Goal: Task Accomplishment & Management: Manage account settings

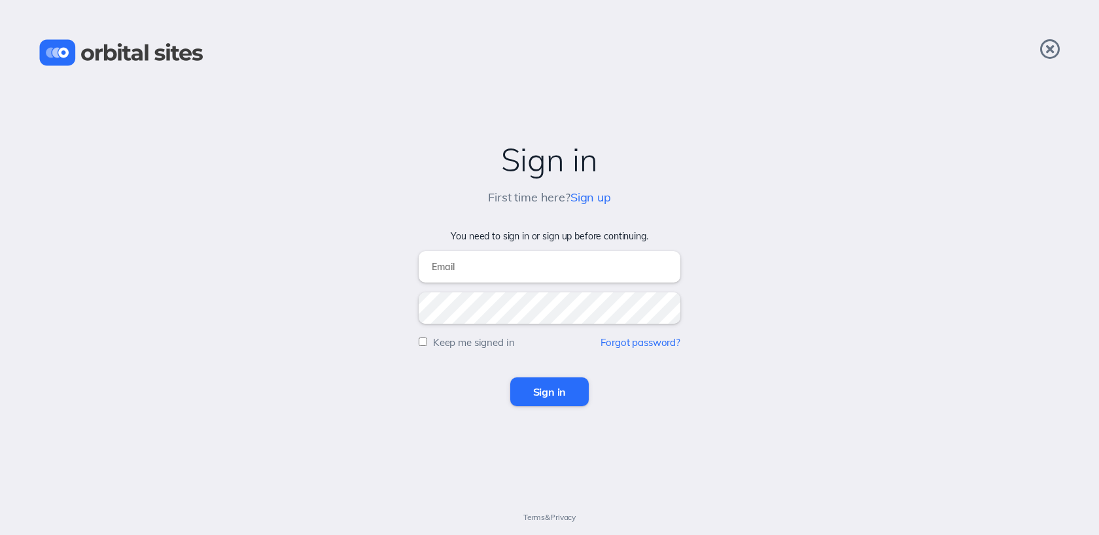
type input "[EMAIL_ADDRESS][DOMAIN_NAME]"
click at [550, 387] on input "Sign in" at bounding box center [549, 392] width 79 height 29
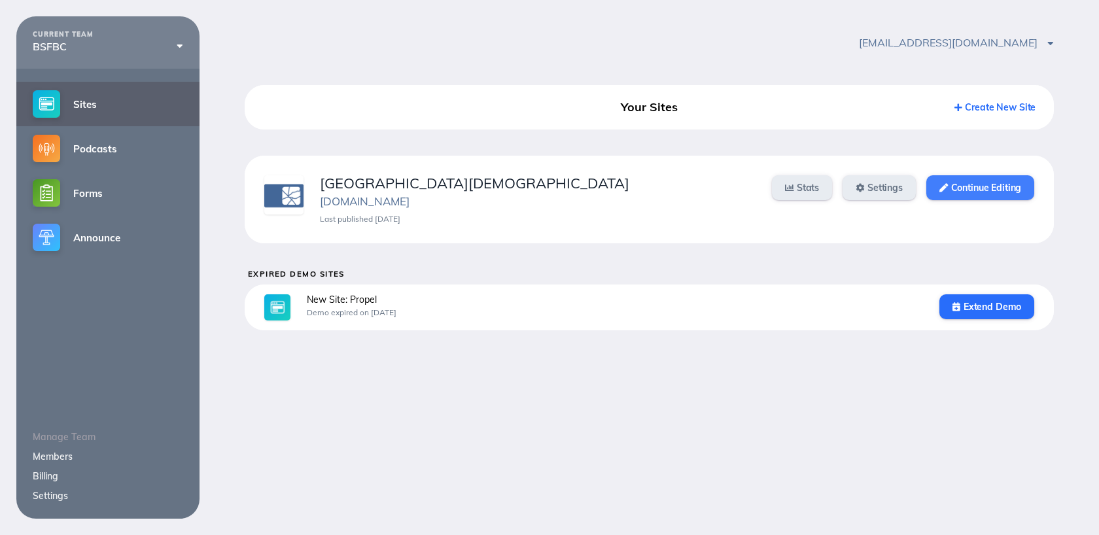
click at [955, 188] on link "Continue Editing" at bounding box center [980, 187] width 108 height 25
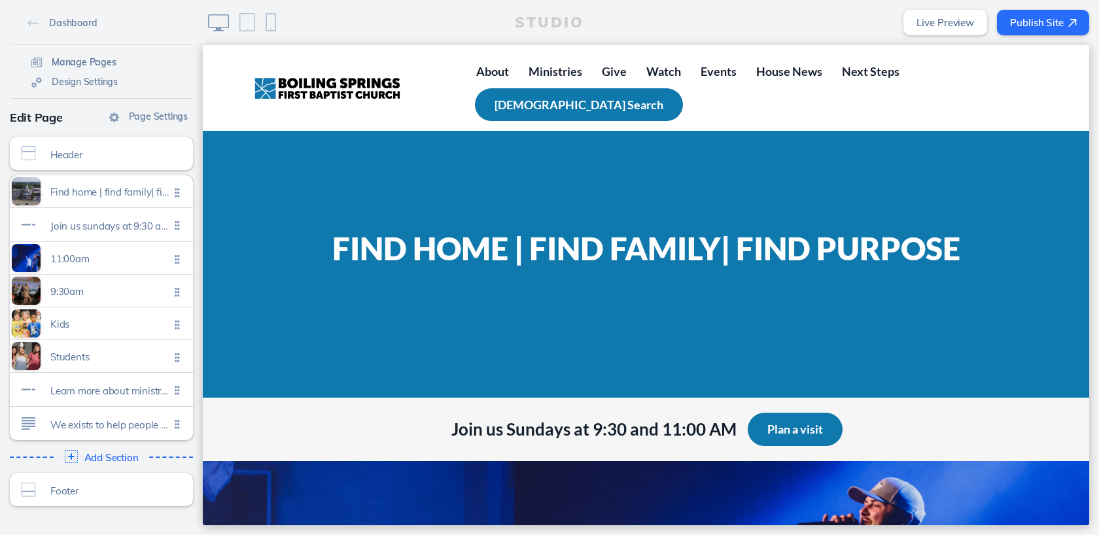
click at [105, 61] on span "Manage Pages" at bounding box center [84, 62] width 65 height 12
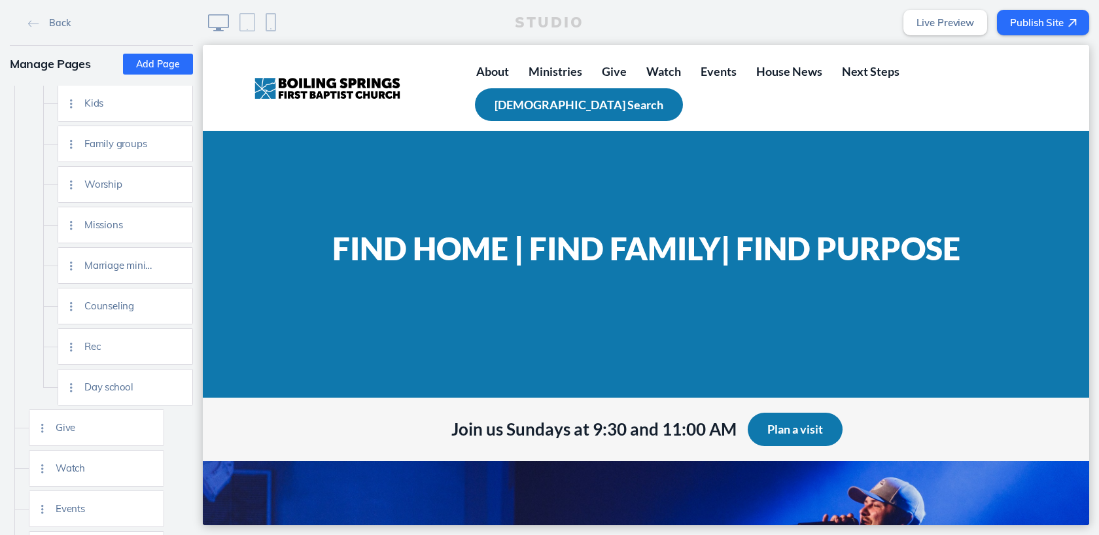
scroll to position [461, 0]
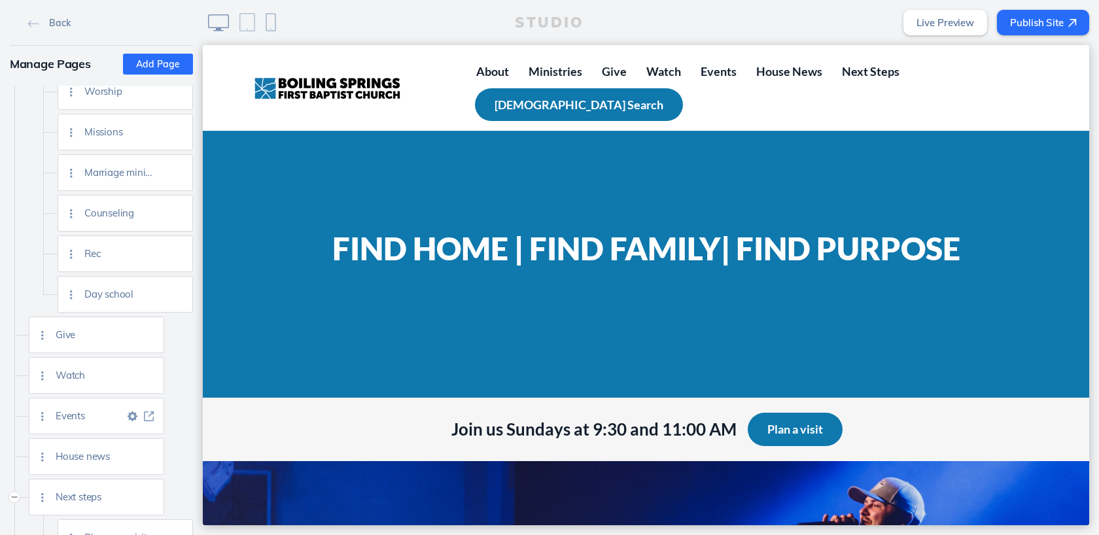
click at [148, 414] on img at bounding box center [149, 417] width 10 height 10
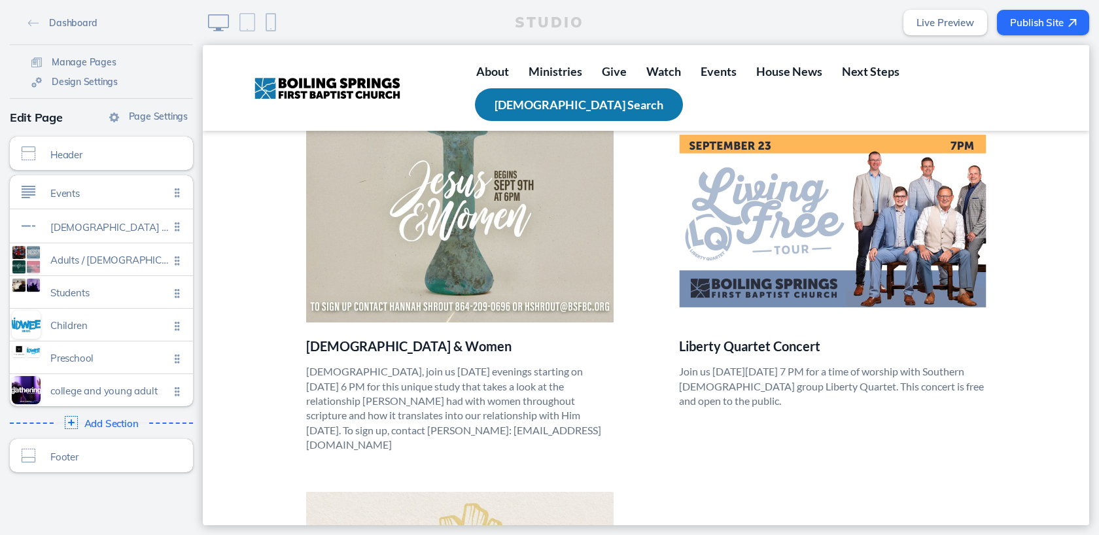
scroll to position [1052, 0]
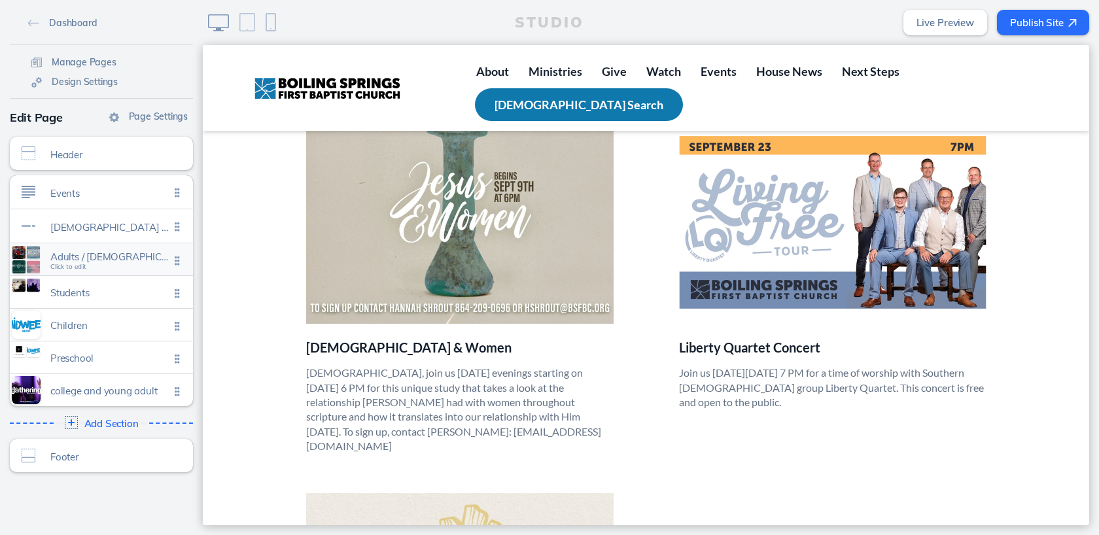
click at [74, 268] on span "Click to edit" at bounding box center [68, 267] width 36 height 8
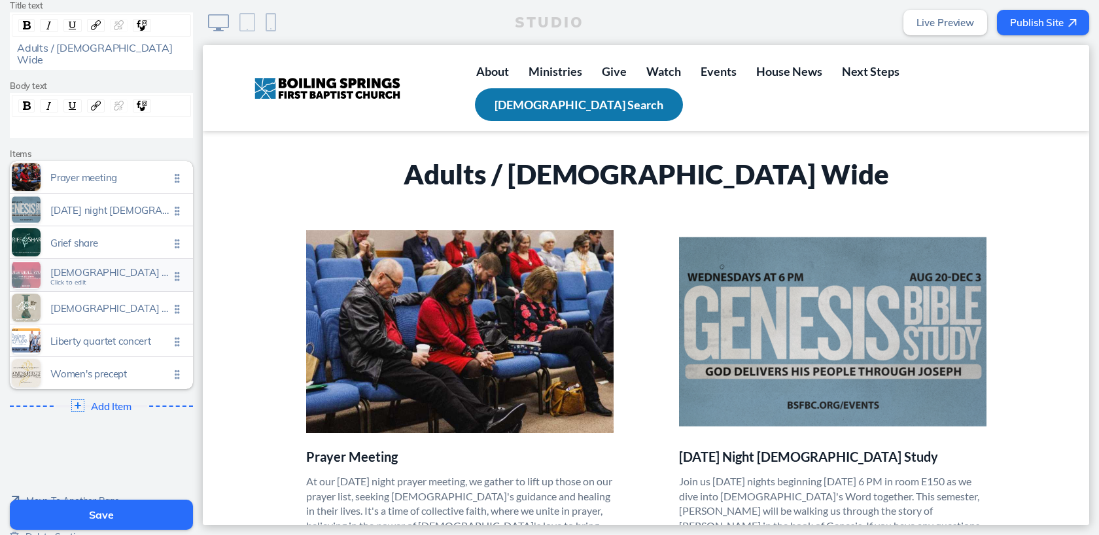
scroll to position [177, 0]
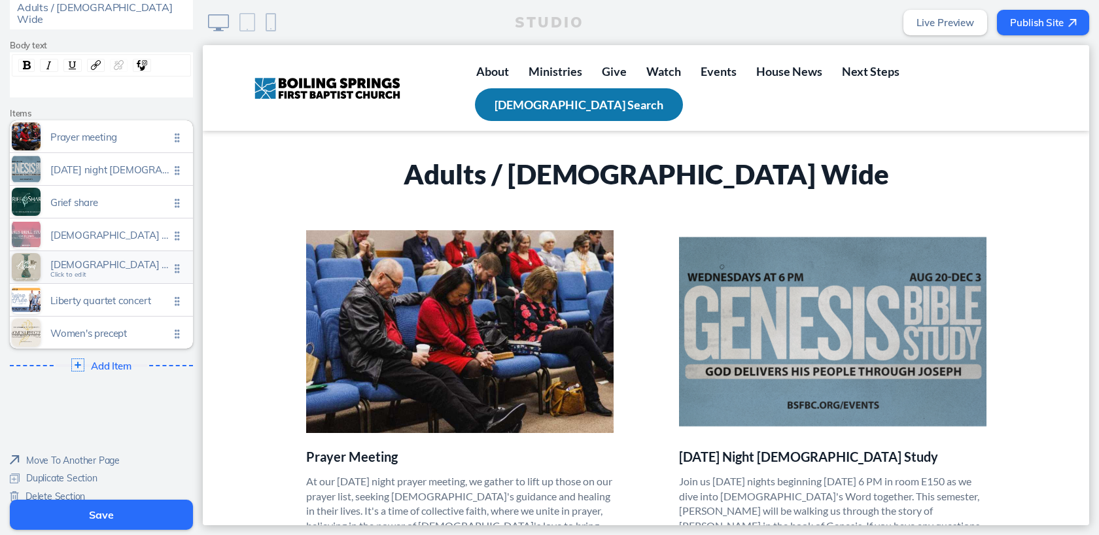
click at [67, 271] on span "Click to edit" at bounding box center [68, 275] width 36 height 8
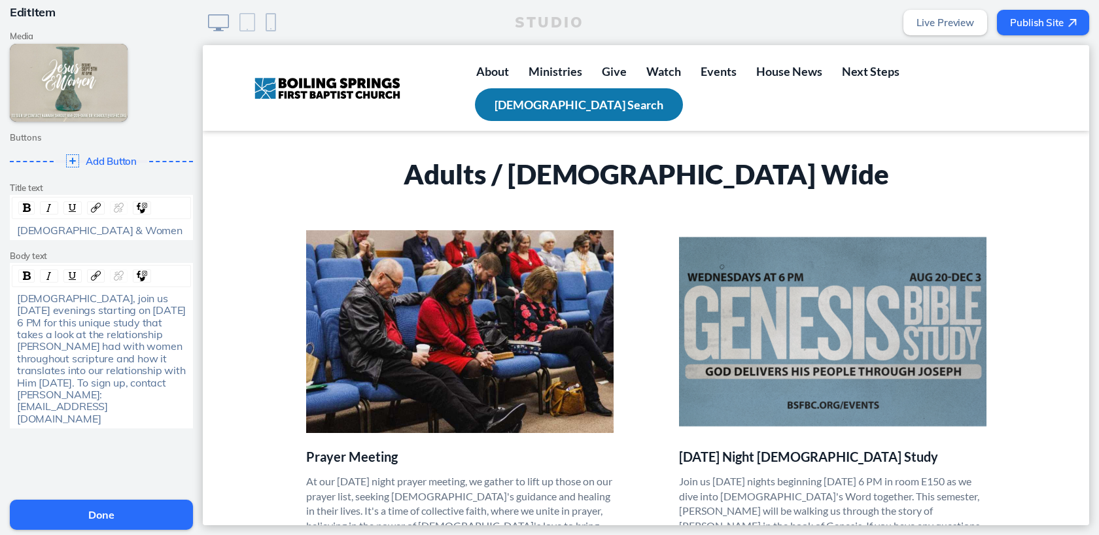
scroll to position [90, 0]
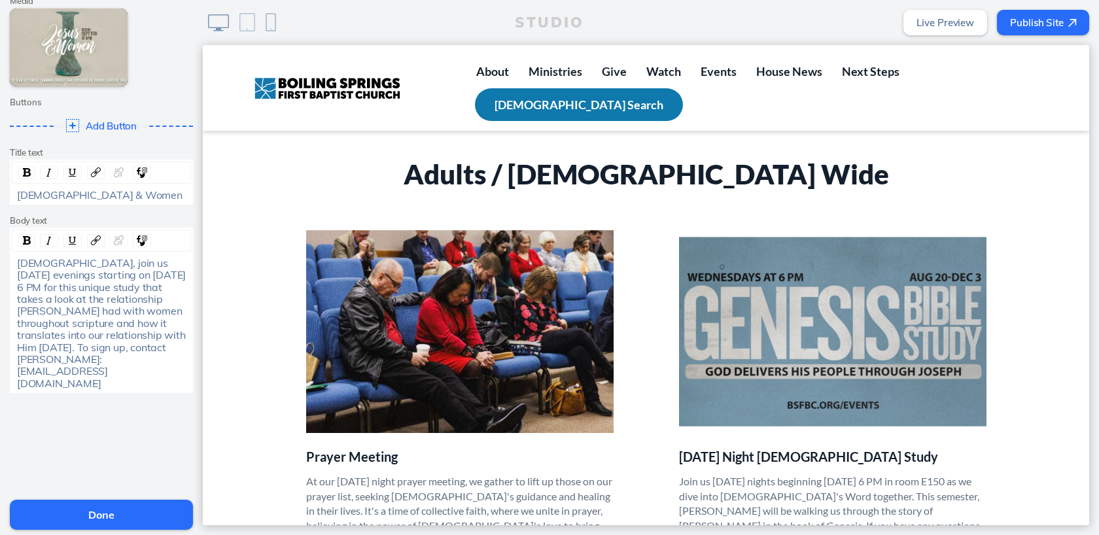
click at [60, 502] on span "Delete This Item" at bounding box center [59, 508] width 67 height 12
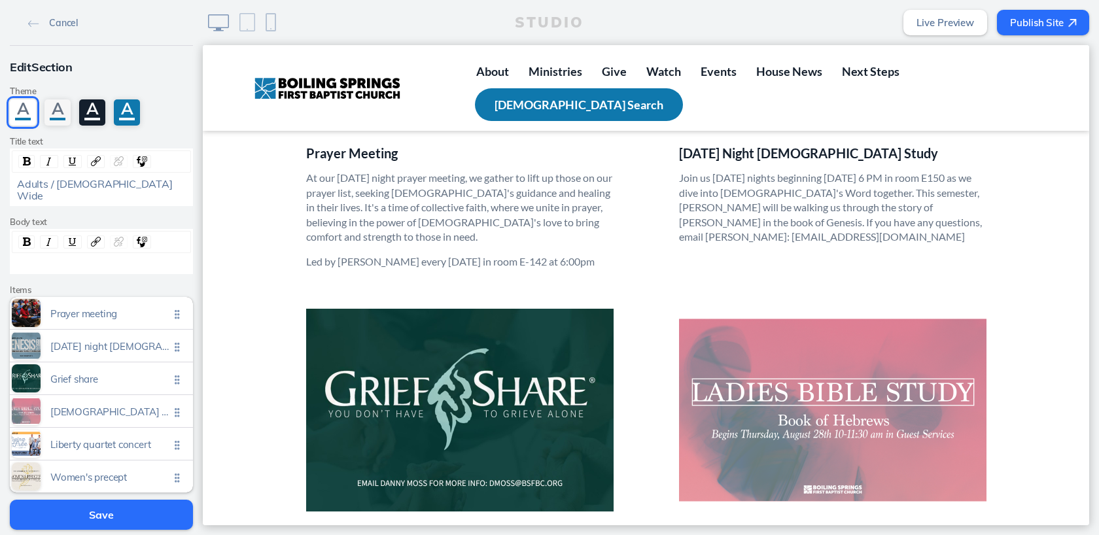
scroll to position [531, 0]
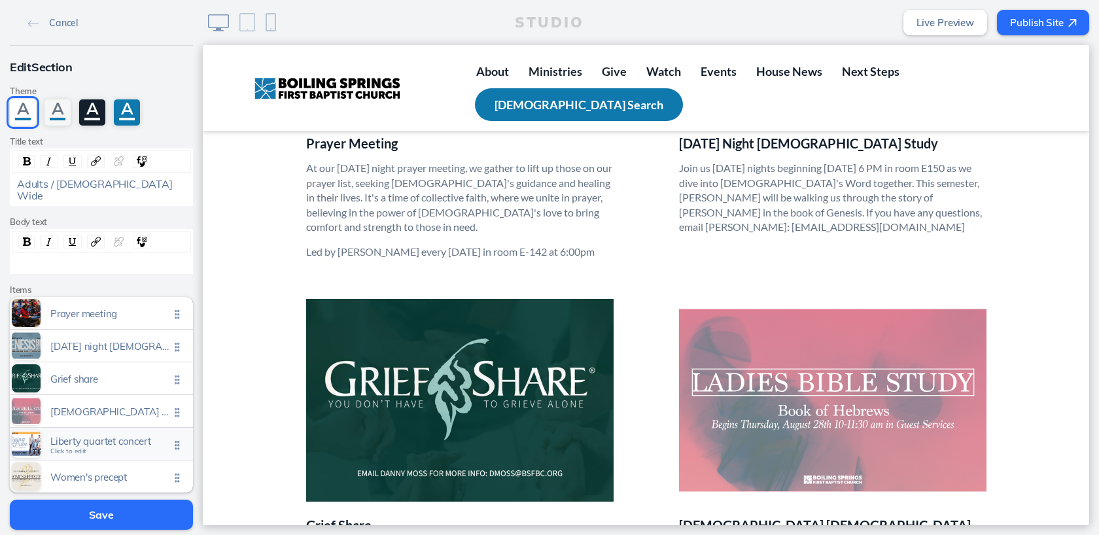
drag, startPoint x: 31, startPoint y: 434, endPoint x: 31, endPoint y: 423, distance: 10.5
click at [31, 430] on div at bounding box center [26, 444] width 29 height 28
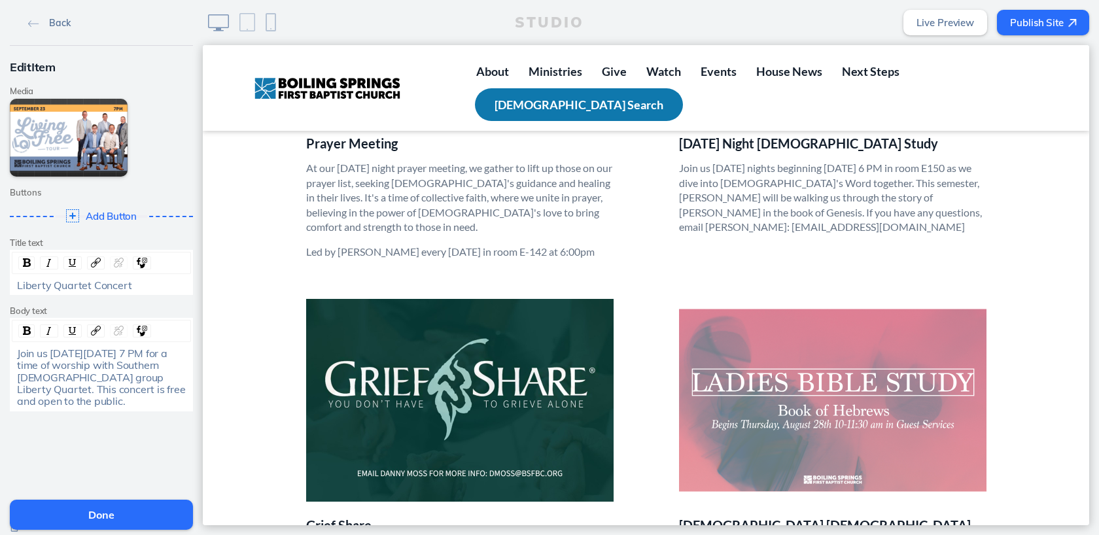
click at [29, 24] on img at bounding box center [33, 23] width 11 height 7
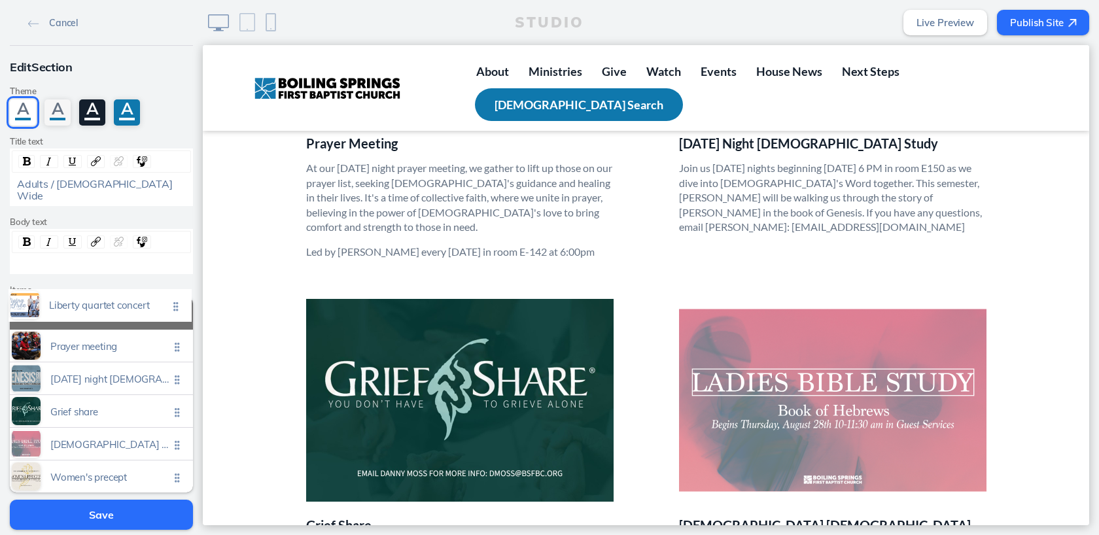
drag, startPoint x: 178, startPoint y: 431, endPoint x: 177, endPoint y: 304, distance: 126.3
click at [177, 304] on ul "Prayer meeting Click to edit Wednesday night bible study Click to edit Grief sh…" at bounding box center [101, 395] width 183 height 196
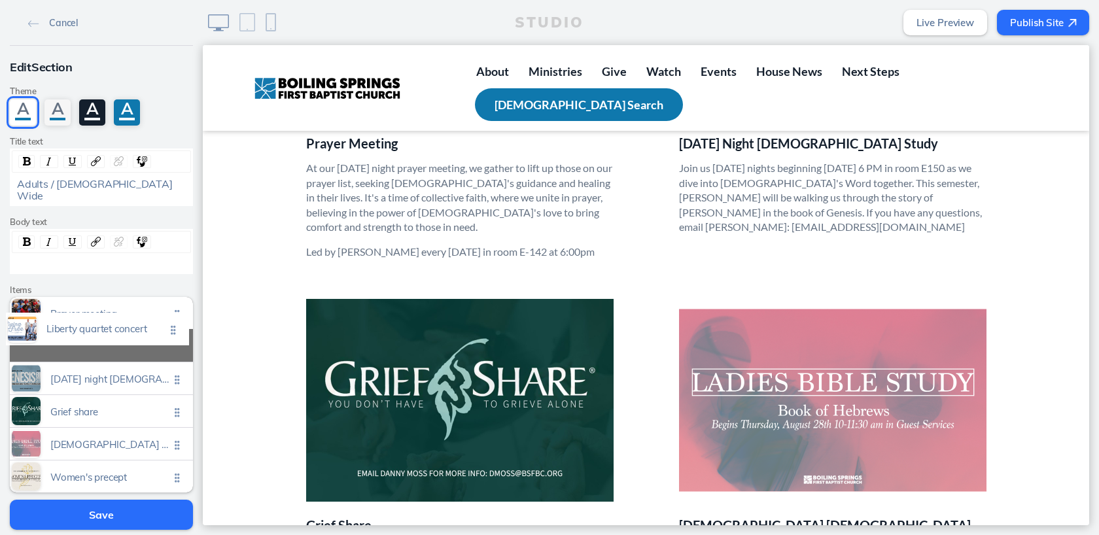
drag, startPoint x: 175, startPoint y: 434, endPoint x: 171, endPoint y: 331, distance: 102.8
click at [171, 331] on ul "Prayer meeting Click to edit Wednesday night bible study Click to edit Grief sh…" at bounding box center [101, 395] width 183 height 196
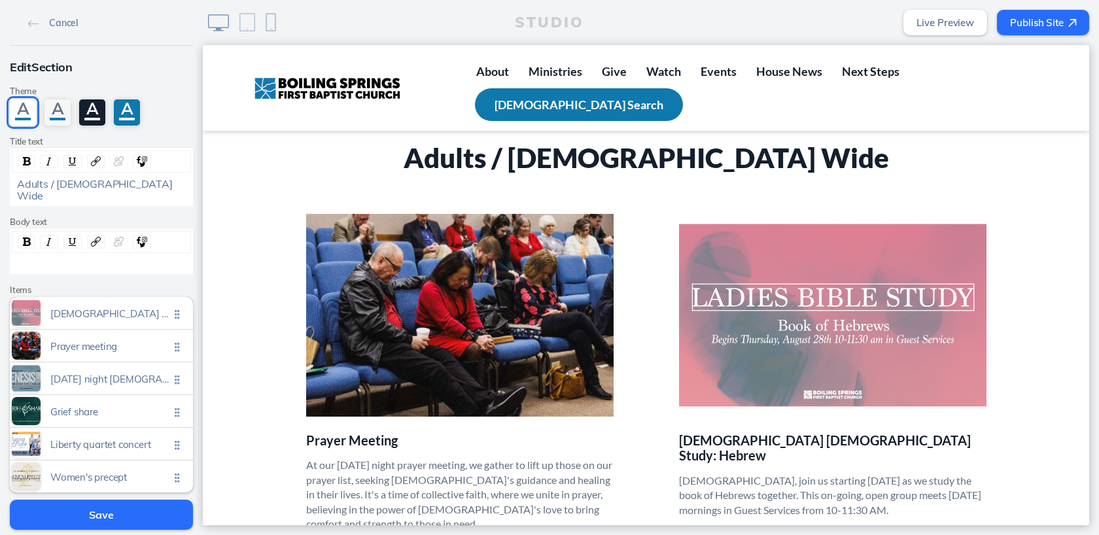
scroll to position [297, 0]
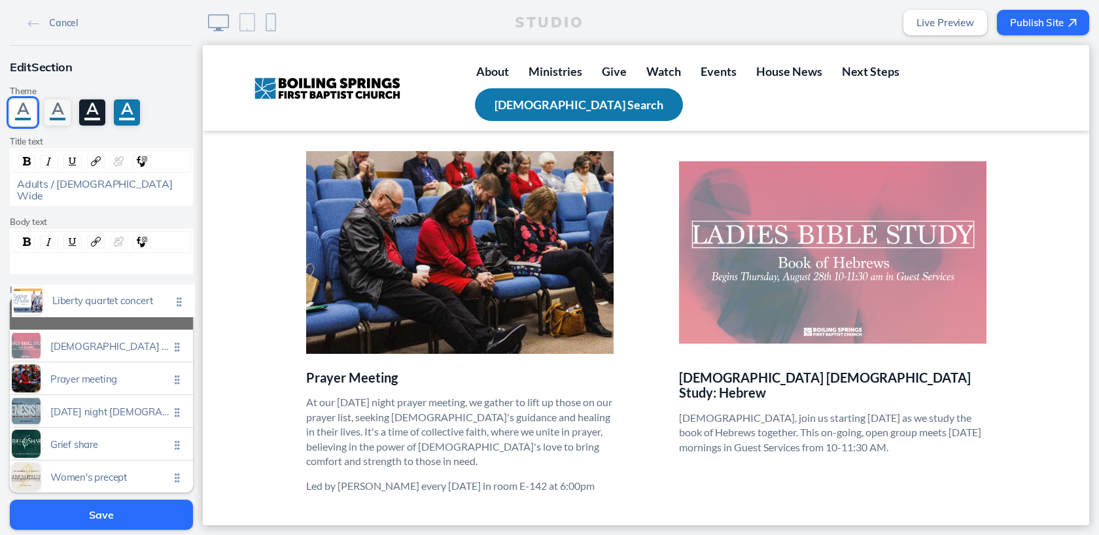
drag, startPoint x: 174, startPoint y: 432, endPoint x: 176, endPoint y: 301, distance: 130.9
click at [176, 301] on ul "Ladies bible study: hebrew Click to edit Prayer meeting Click to edit Wednesday…" at bounding box center [101, 395] width 183 height 196
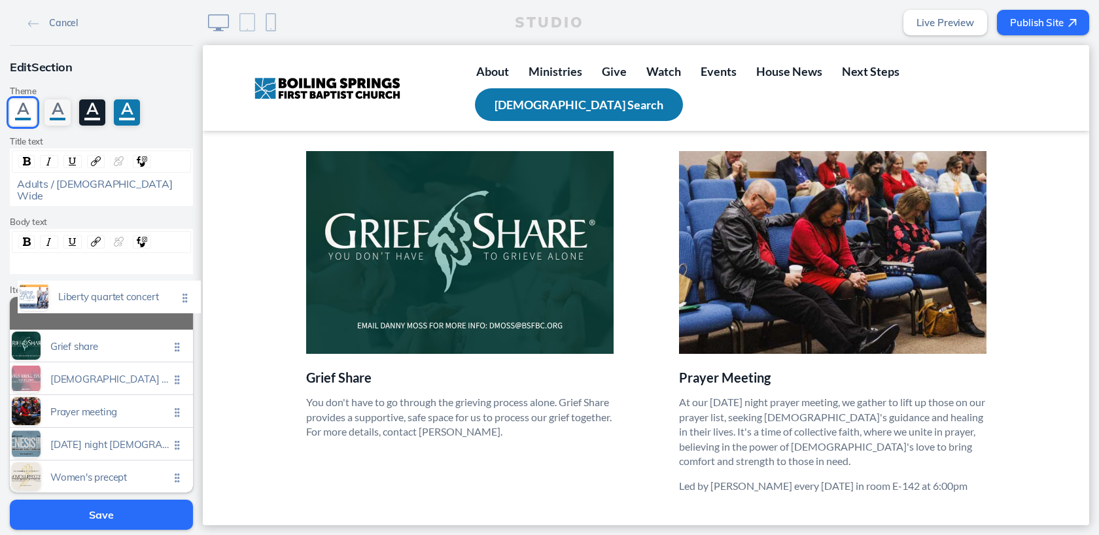
drag, startPoint x: 179, startPoint y: 432, endPoint x: 187, endPoint y: 298, distance: 135.0
click at [187, 298] on ul "Grief share Click to edit Ladies bible study: hebrew Click to edit Prayer meeti…" at bounding box center [101, 395] width 183 height 196
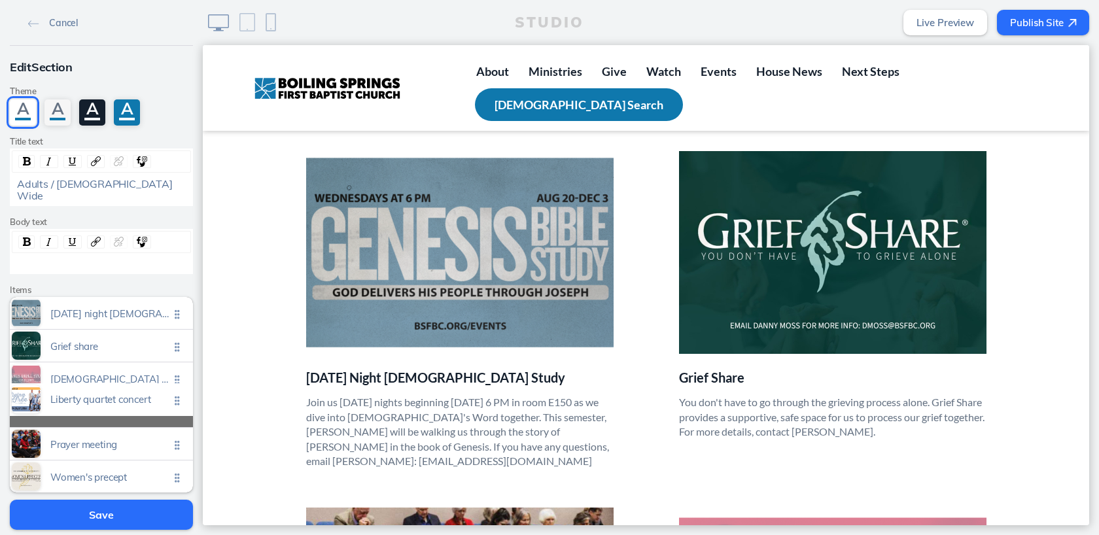
drag, startPoint x: 177, startPoint y: 434, endPoint x: 177, endPoint y: 402, distance: 32.1
click at [177, 402] on ul "Wednesday night bible study Click to edit Grief share Click to edit Ladies bibl…" at bounding box center [101, 395] width 183 height 196
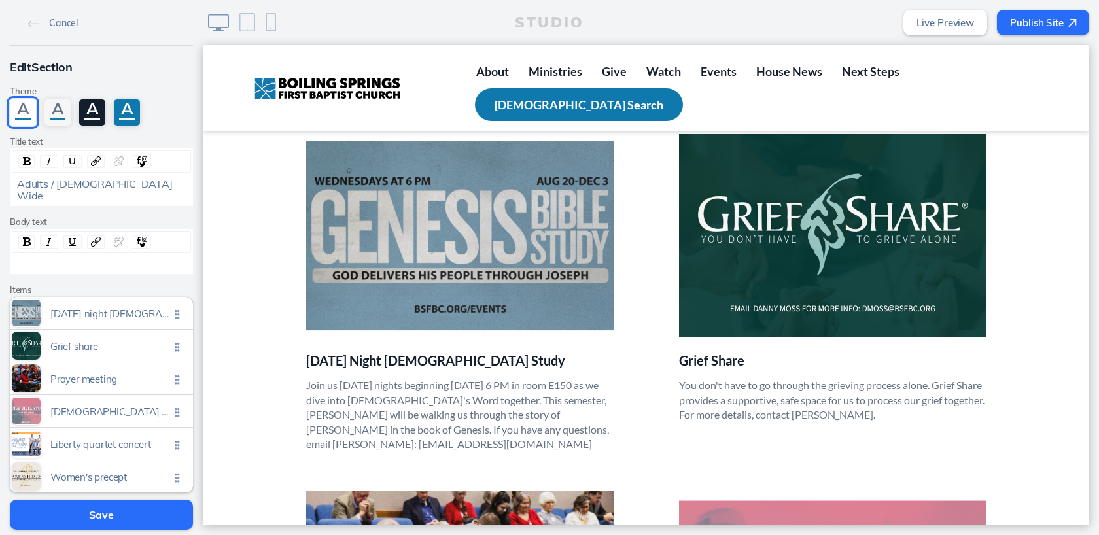
scroll to position [368, 0]
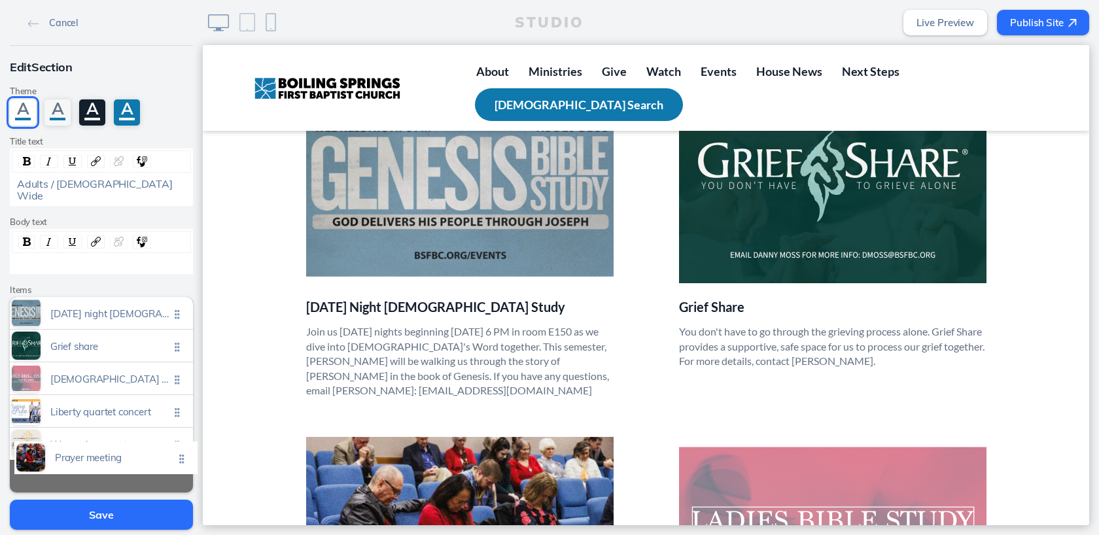
drag, startPoint x: 175, startPoint y: 360, endPoint x: 179, endPoint y: 451, distance: 91.7
click at [179, 451] on ul "Wednesday night bible study Click to edit Grief share Click to edit Prayer meet…" at bounding box center [101, 395] width 183 height 196
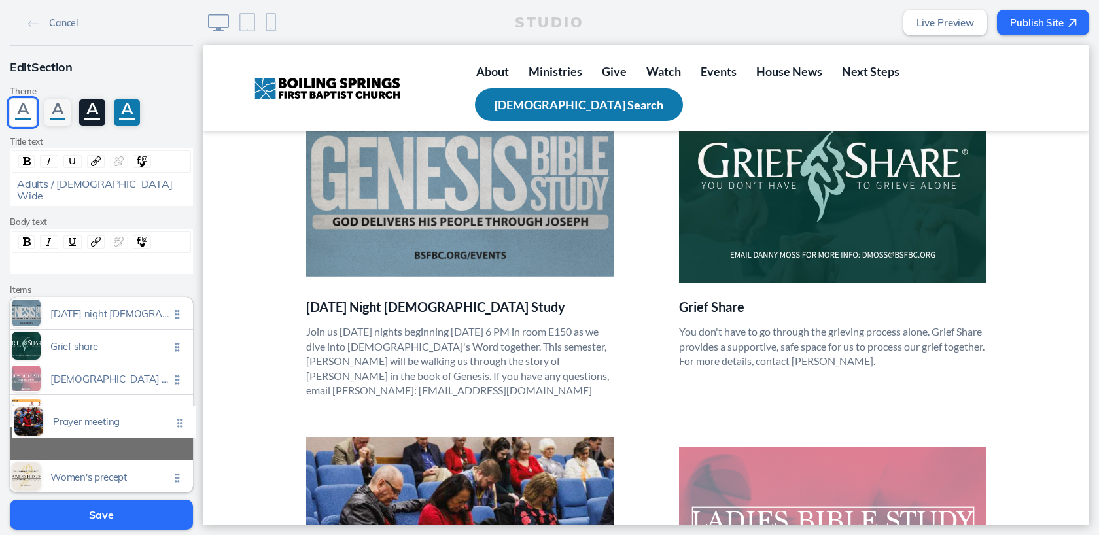
drag, startPoint x: 180, startPoint y: 364, endPoint x: 183, endPoint y: 419, distance: 55.7
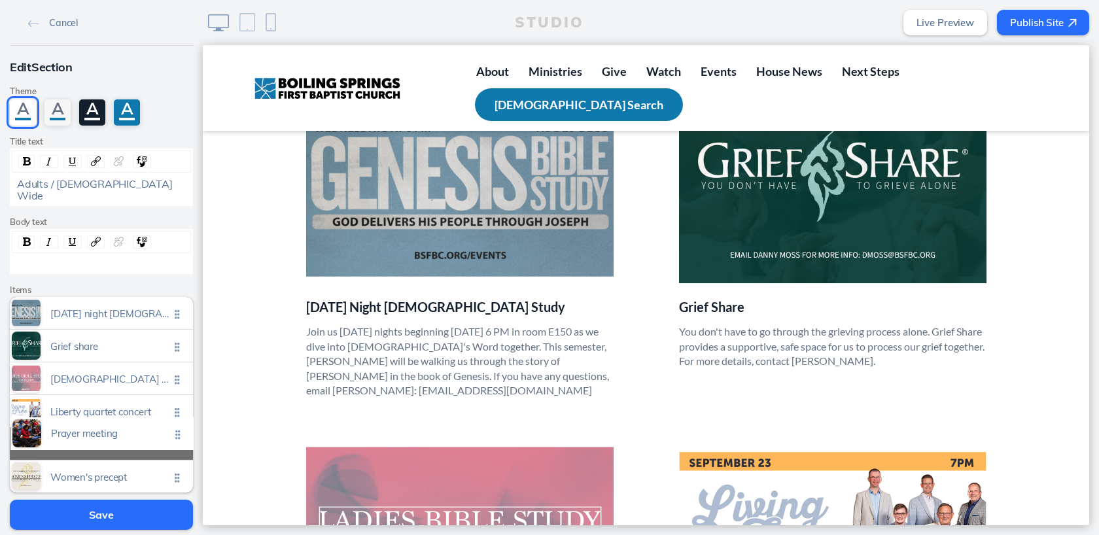
drag, startPoint x: 179, startPoint y: 400, endPoint x: 179, endPoint y: 433, distance: 33.4
click at [179, 433] on ul "Wednesday night bible study Click to edit Grief share Click to edit Ladies bibl…" at bounding box center [101, 395] width 183 height 196
drag, startPoint x: 177, startPoint y: 400, endPoint x: 177, endPoint y: 433, distance: 32.7
click at [177, 433] on ul "Wednesday night bible study Click to edit Grief share Click to edit Ladies bibl…" at bounding box center [101, 395] width 183 height 196
drag, startPoint x: 173, startPoint y: 401, endPoint x: 173, endPoint y: 445, distance: 43.8
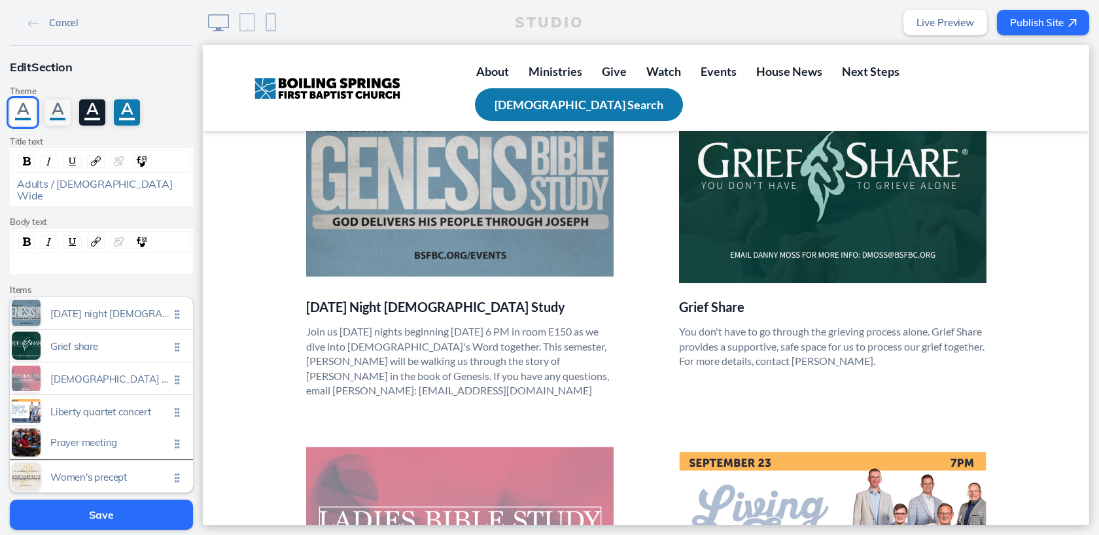
click at [173, 445] on ul "Wednesday night bible study Click to edit Grief share Click to edit Ladies bibl…" at bounding box center [101, 395] width 183 height 196
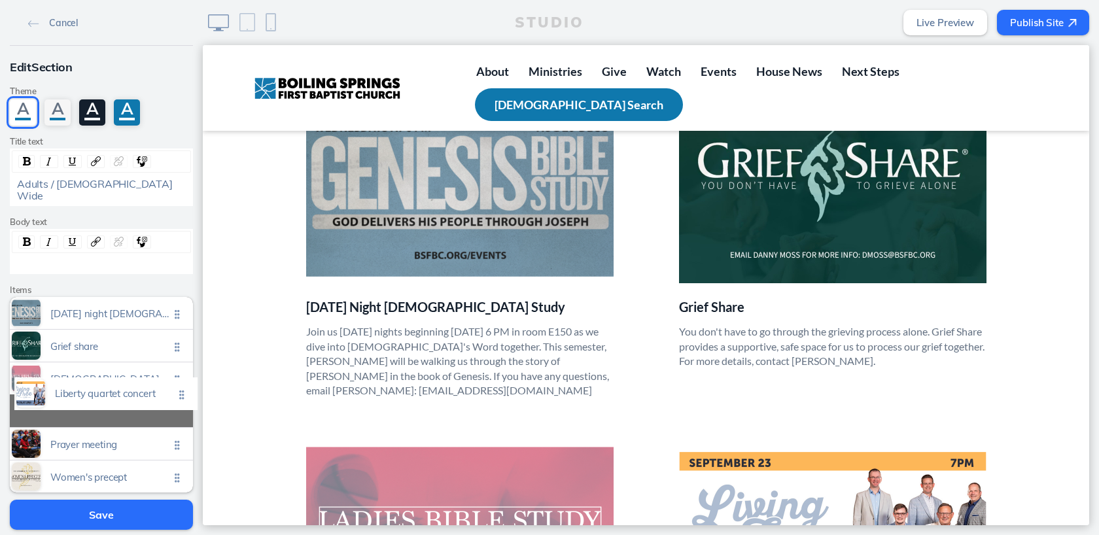
drag, startPoint x: 176, startPoint y: 432, endPoint x: 181, endPoint y: 395, distance: 38.2
click at [181, 395] on ul "Wednesday night bible study Click to edit Grief share Click to edit Ladies bibl…" at bounding box center [101, 395] width 183 height 196
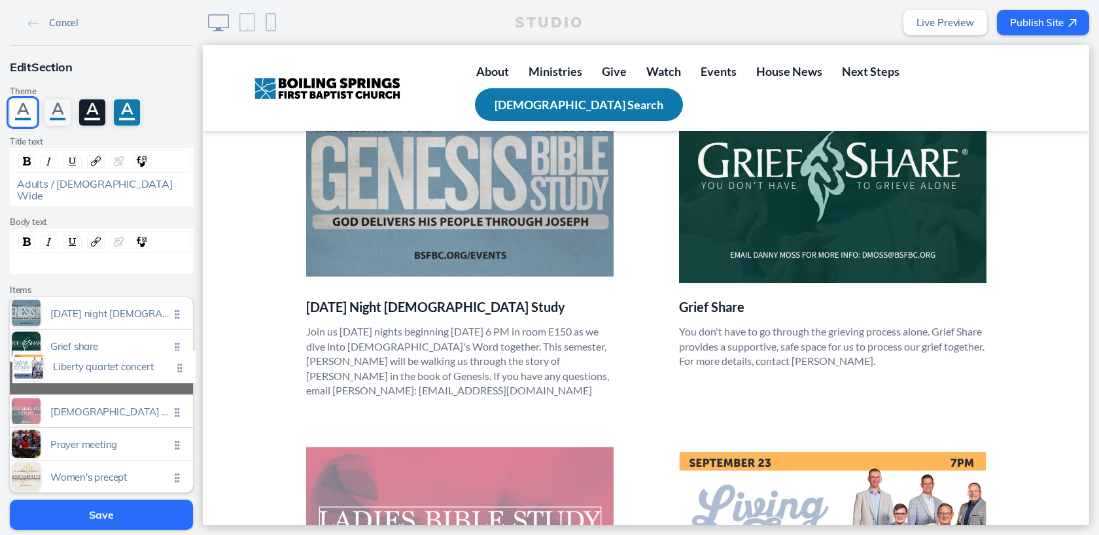
drag, startPoint x: 181, startPoint y: 434, endPoint x: 183, endPoint y: 369, distance: 64.8
click at [183, 369] on ul "Wednesday night bible study Click to edit Grief share Click to edit Ladies bibl…" at bounding box center [101, 395] width 183 height 196
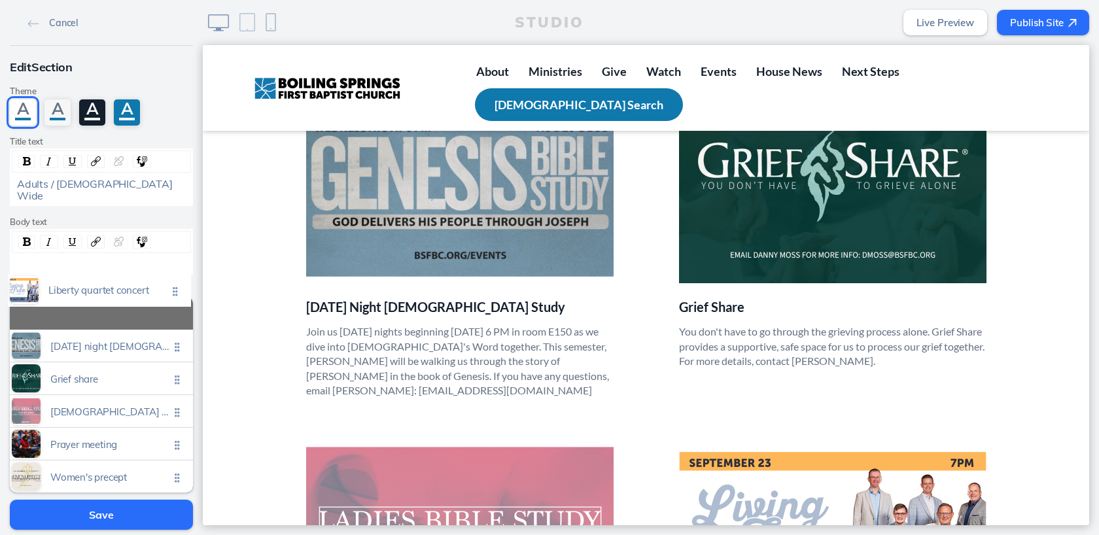
drag, startPoint x: 177, startPoint y: 432, endPoint x: 175, endPoint y: 290, distance: 141.3
click at [175, 297] on ul "Wednesday night bible study Click to edit Grief share Click to edit Ladies bibl…" at bounding box center [101, 395] width 183 height 196
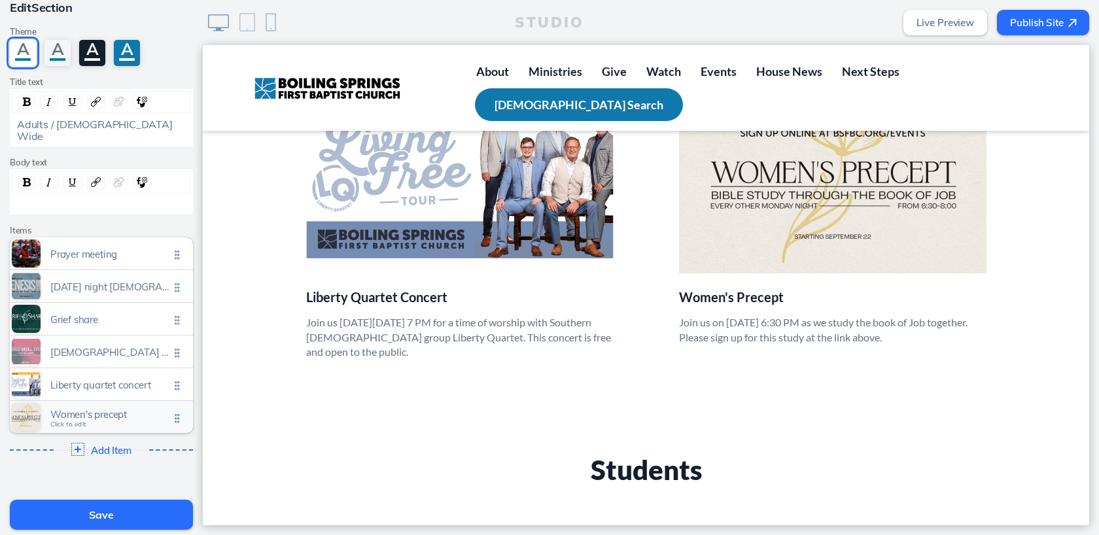
scroll to position [96, 0]
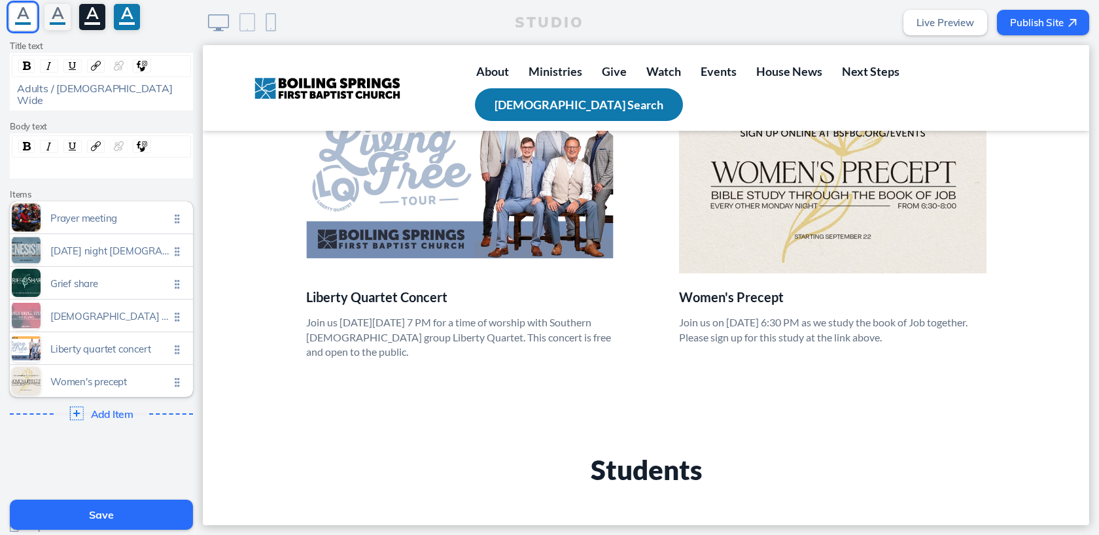
click at [80, 406] on img at bounding box center [77, 413] width 14 height 14
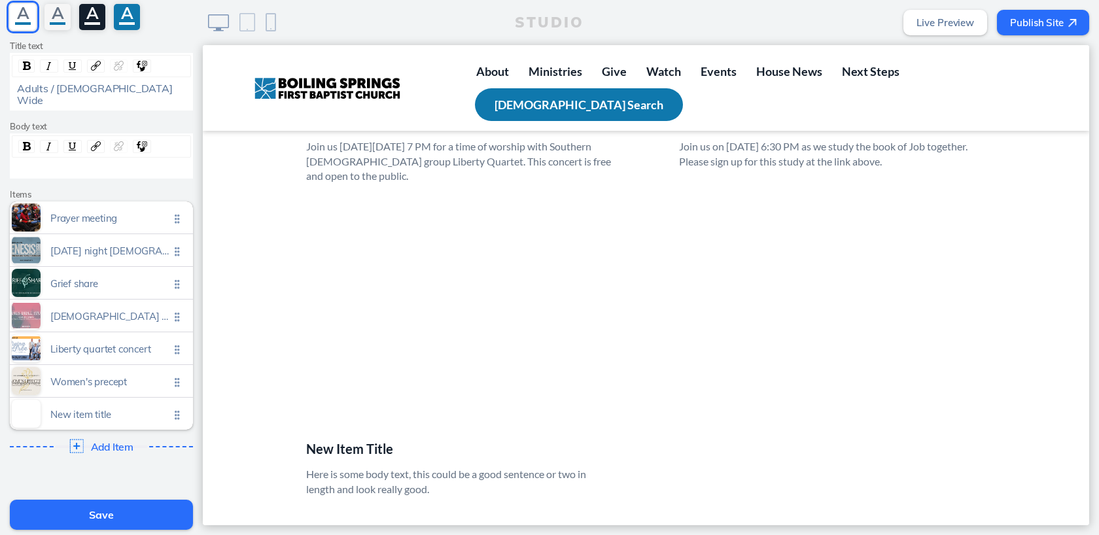
scroll to position [1280, 0]
click at [70, 417] on span "Click to edit" at bounding box center [68, 421] width 36 height 8
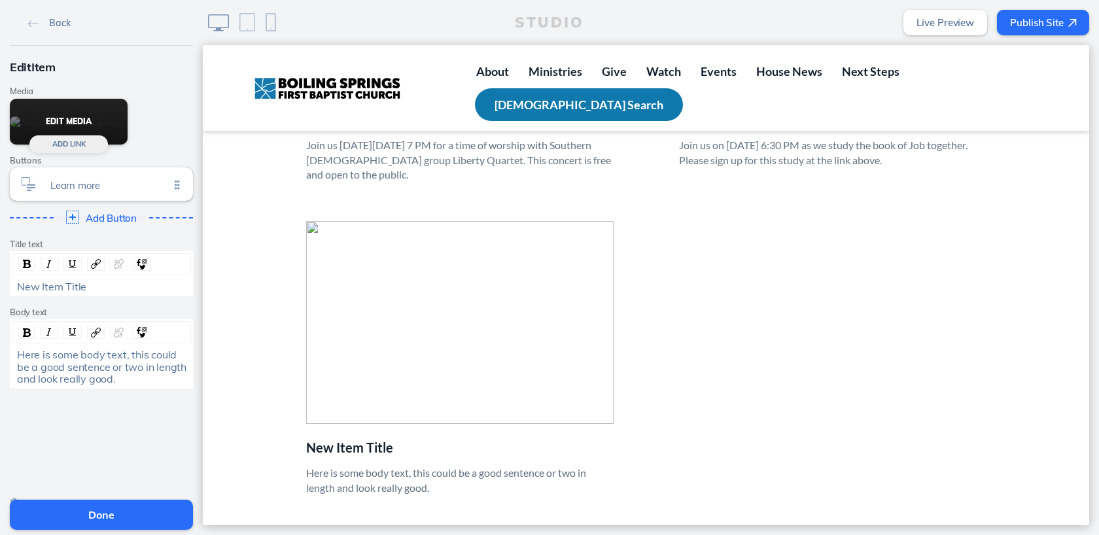
click at [75, 122] on button "Edit Media" at bounding box center [69, 122] width 118 height 46
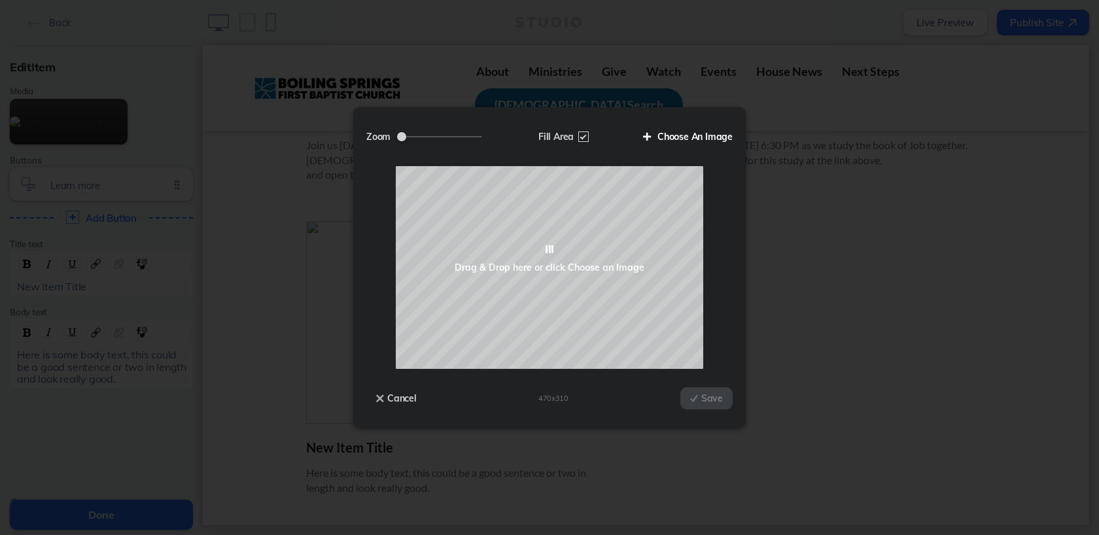
click at [712, 136] on label "Choose An Image" at bounding box center [682, 137] width 99 height 22
click at [0, 0] on input "Choose An Image" at bounding box center [0, 0] width 0 height 0
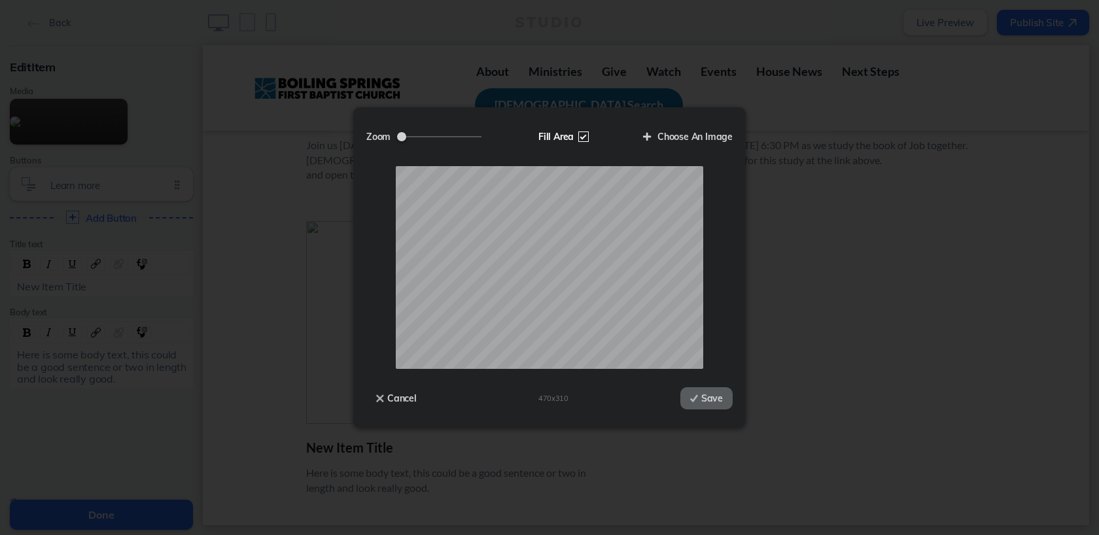
click at [584, 137] on label "Fill Area" at bounding box center [562, 137] width 67 height 22
click at [0, 0] on input "Fill Area" at bounding box center [0, 0] width 0 height 0
drag, startPoint x: 436, startPoint y: 133, endPoint x: 414, endPoint y: 133, distance: 22.2
click at [414, 136] on input "Zoom" at bounding box center [439, 136] width 84 height 1
drag, startPoint x: 412, startPoint y: 135, endPoint x: 429, endPoint y: 133, distance: 17.1
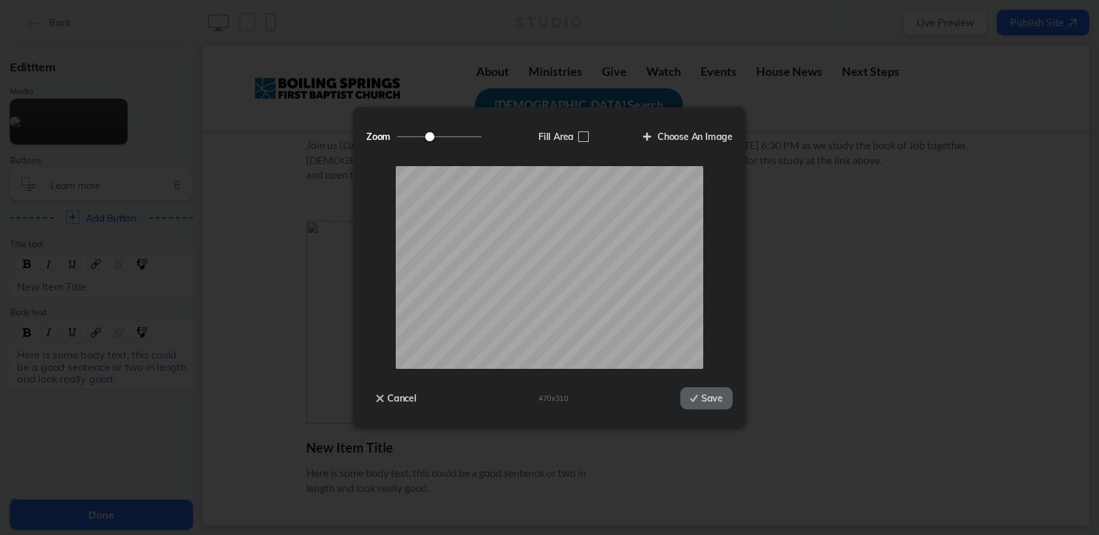
click at [429, 136] on input "Zoom" at bounding box center [439, 136] width 84 height 1
click at [681, 136] on label "Choose An Image" at bounding box center [682, 137] width 99 height 22
click at [0, 0] on input "Choose An Image" at bounding box center [0, 0] width 0 height 0
click at [669, 138] on label "Choose An Image" at bounding box center [682, 137] width 99 height 22
click at [0, 0] on input "Choose An Image" at bounding box center [0, 0] width 0 height 0
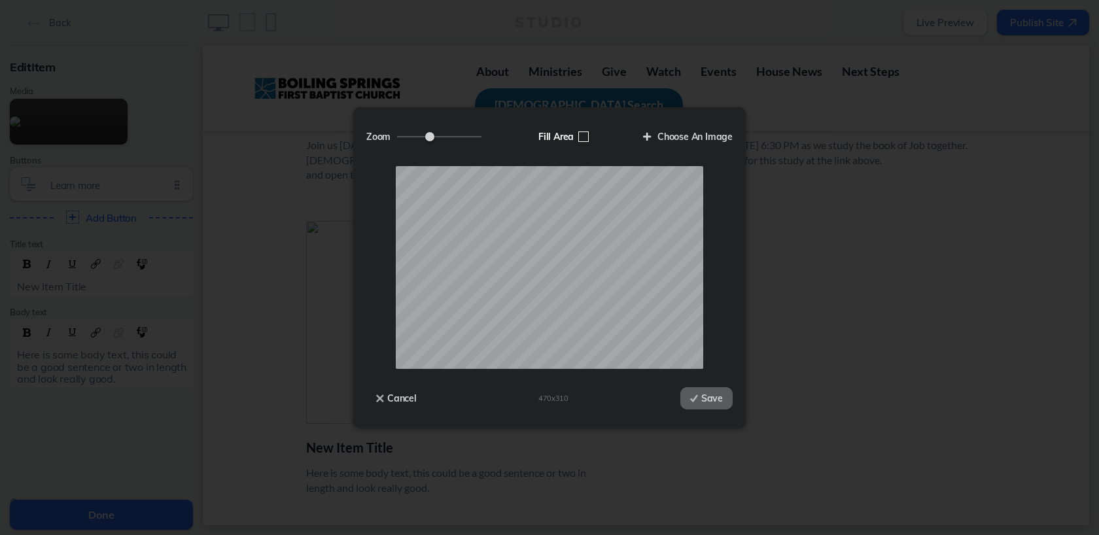
click at [586, 136] on label "Fill Area" at bounding box center [562, 137] width 67 height 22
click at [0, 0] on input "Fill Area" at bounding box center [0, 0] width 0 height 0
type input "1"
drag, startPoint x: 402, startPoint y: 137, endPoint x: 385, endPoint y: 145, distance: 18.5
click at [397, 137] on input "Zoom" at bounding box center [439, 136] width 84 height 1
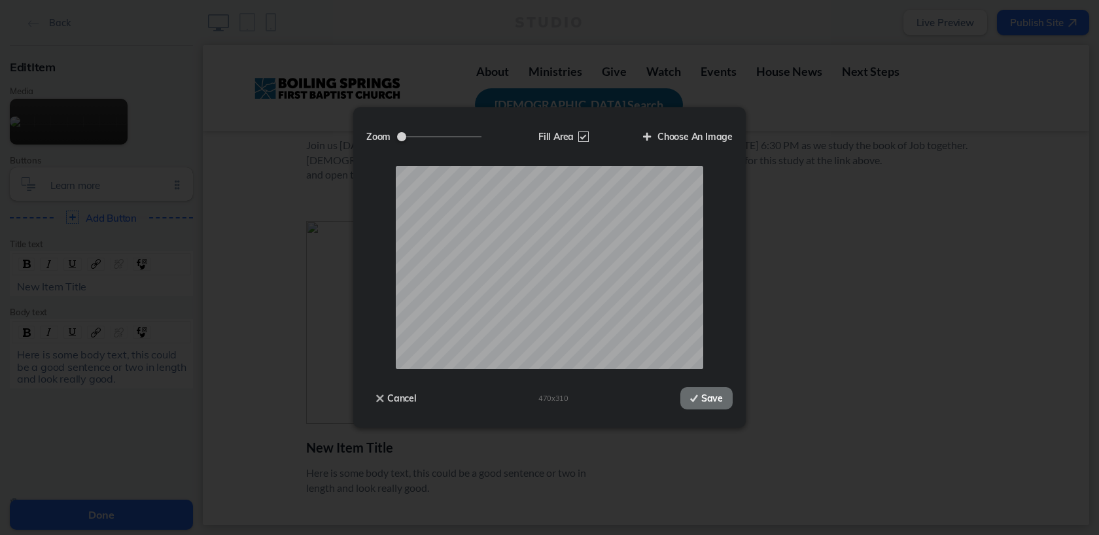
click at [710, 399] on button "Save" at bounding box center [706, 398] width 52 height 22
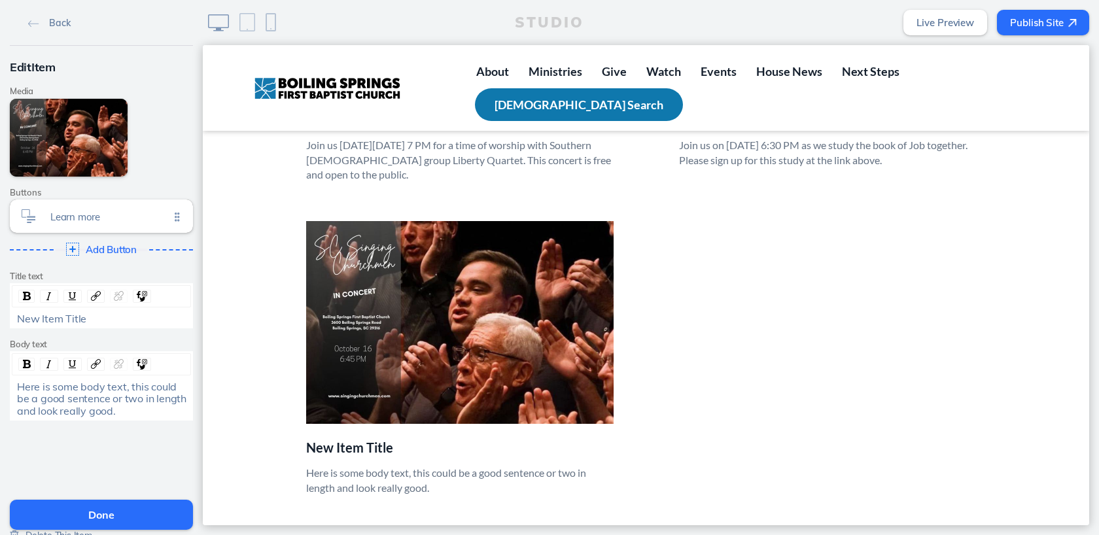
click at [48, 317] on span "New Item Title" at bounding box center [51, 318] width 69 height 13
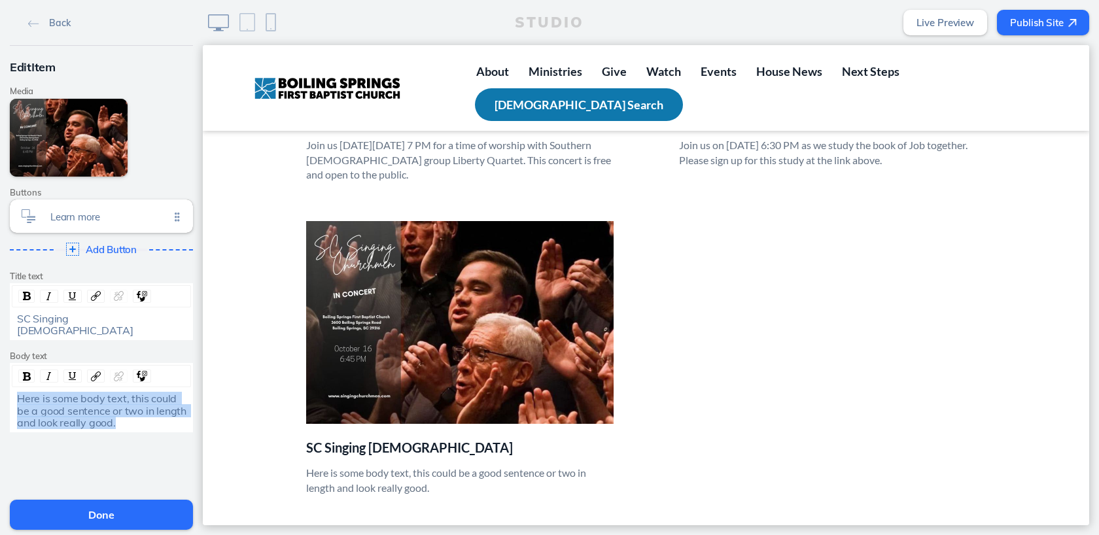
drag, startPoint x: 17, startPoint y: 385, endPoint x: 127, endPoint y: 409, distance: 112.5
click at [127, 409] on div "Here is some body text, this could be a good sentence or two in length and look…" at bounding box center [101, 411] width 169 height 36
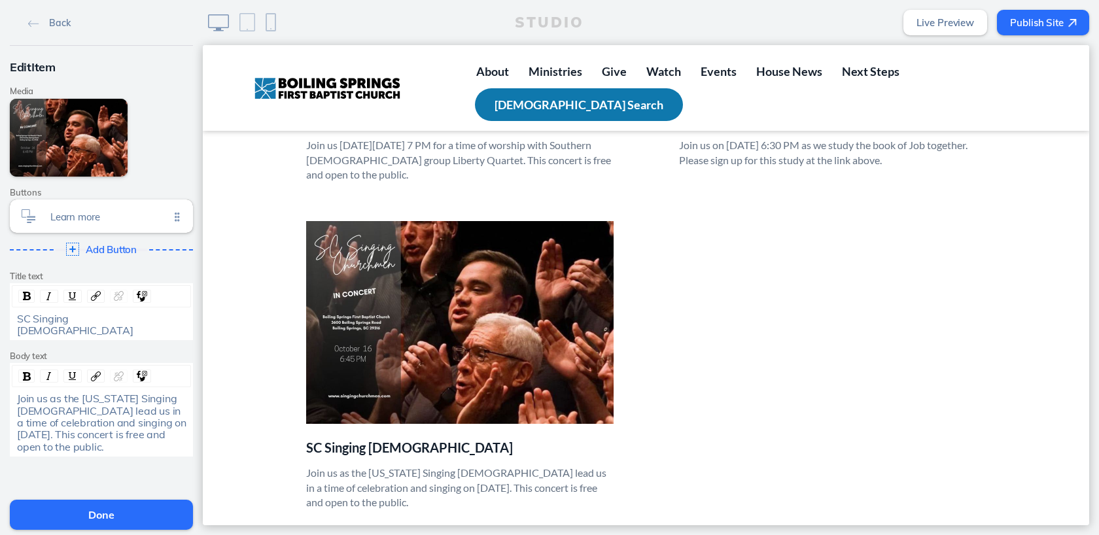
click at [116, 509] on button "Done" at bounding box center [101, 515] width 183 height 30
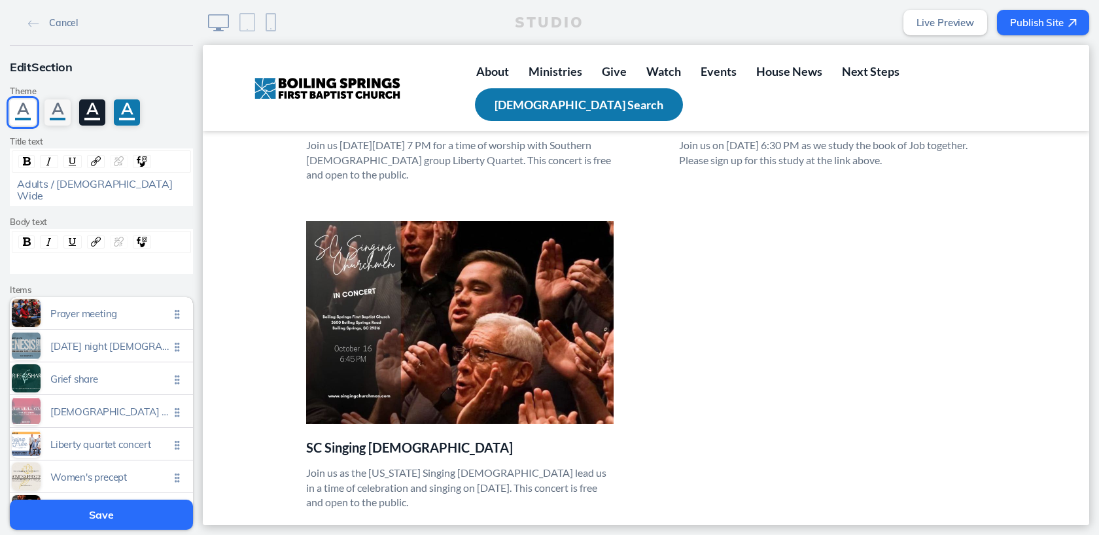
click at [110, 514] on button "Save" at bounding box center [101, 515] width 183 height 30
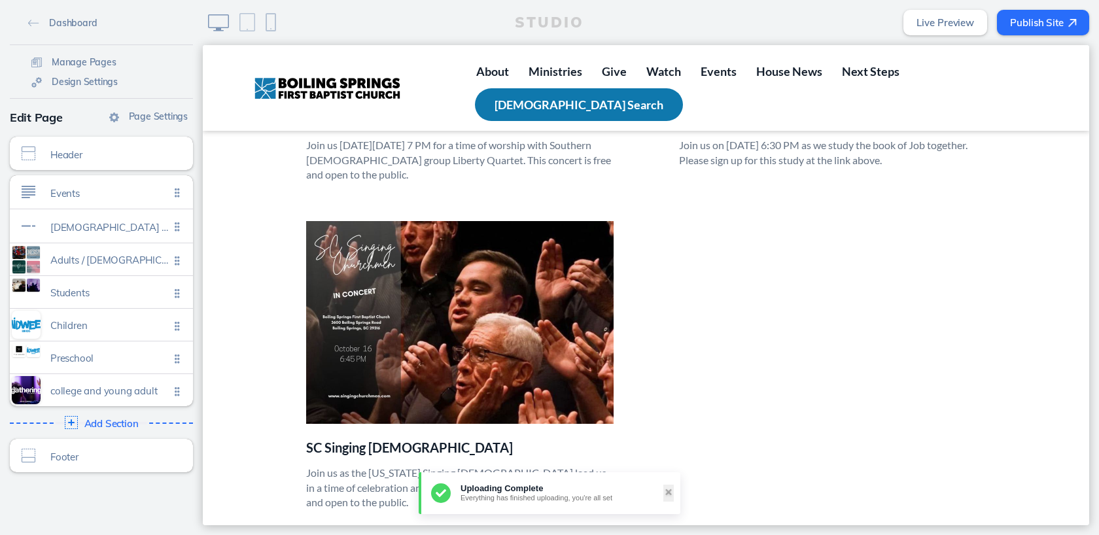
click at [1052, 20] on button "Publish Site" at bounding box center [1043, 23] width 92 height 26
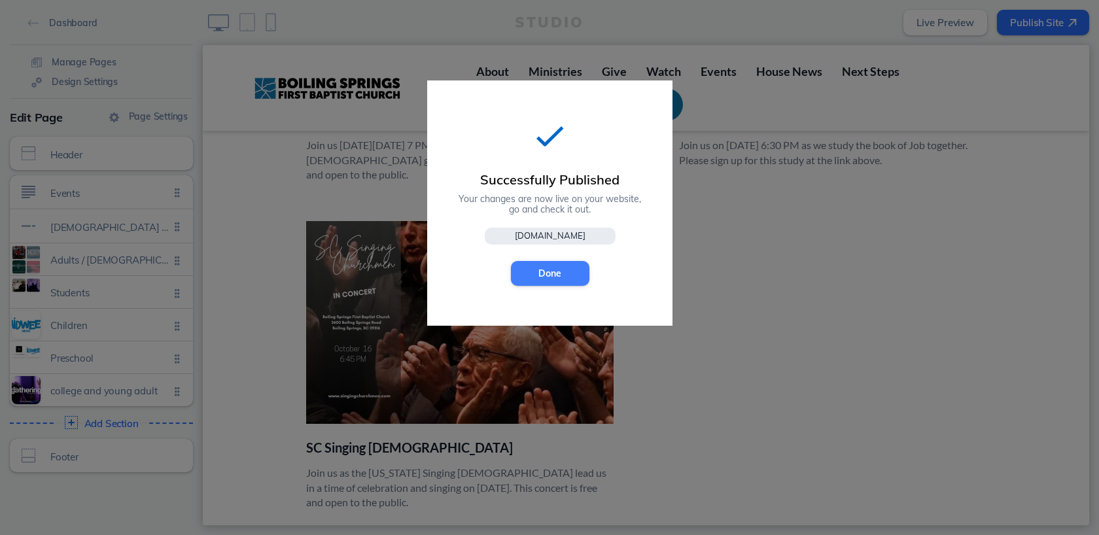
click at [566, 273] on button "Done" at bounding box center [550, 273] width 79 height 25
